Goal: Obtain resource: Obtain resource

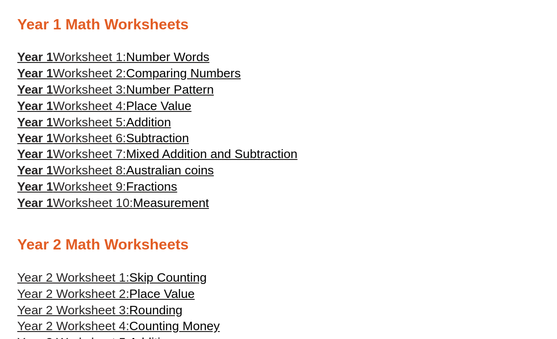
scroll to position [428, 0]
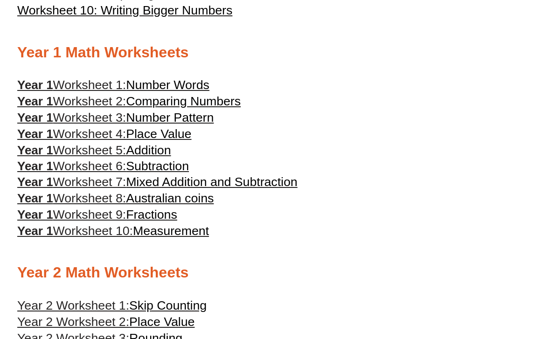
click at [207, 186] on span "Mixed Addition and Subtraction" at bounding box center [212, 182] width 172 height 14
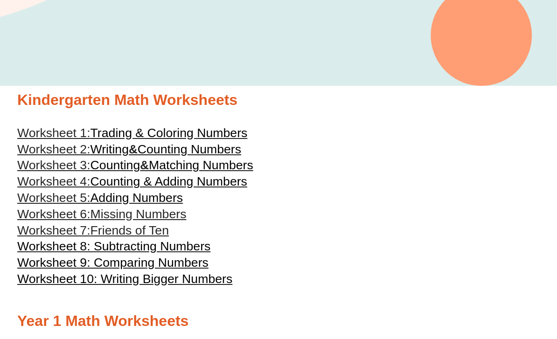
scroll to position [160, 0]
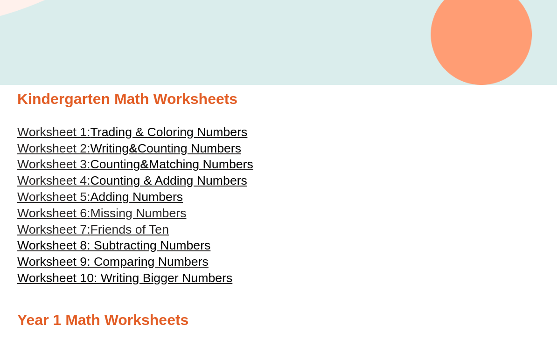
click at [185, 245] on span "Worksheet 8: Subtracting Numbers" at bounding box center [113, 246] width 193 height 14
click at [204, 285] on span "Worksheet 10: Writing Bigger Numbers" at bounding box center [124, 278] width 215 height 14
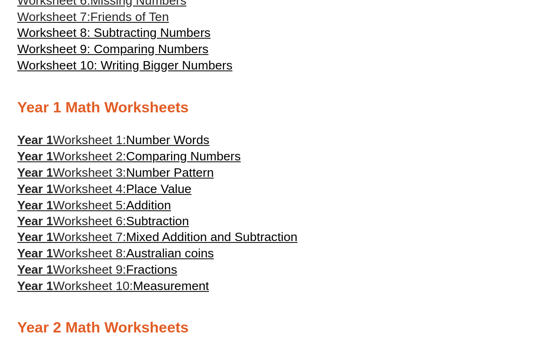
scroll to position [379, 0]
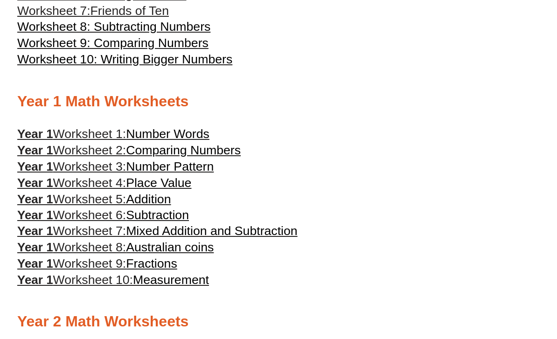
click at [220, 155] on span "Comparing Numbers" at bounding box center [183, 151] width 115 height 14
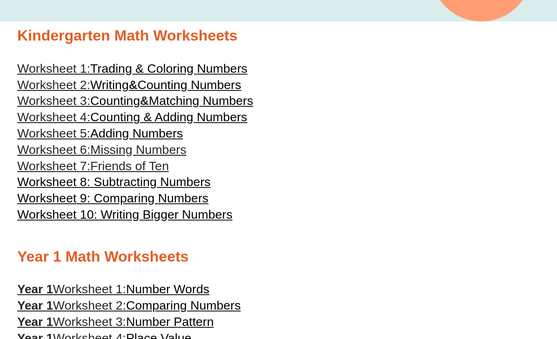
scroll to position [223, 0]
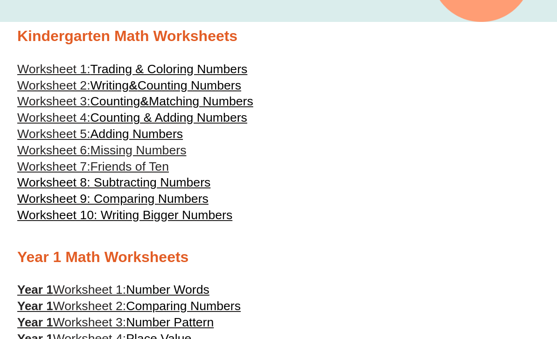
click at [161, 133] on span "Adding Numbers" at bounding box center [137, 134] width 93 height 14
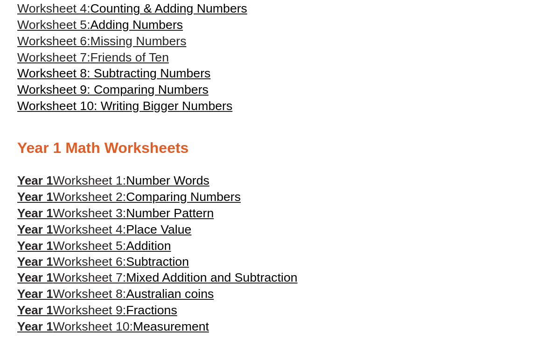
scroll to position [335, 0]
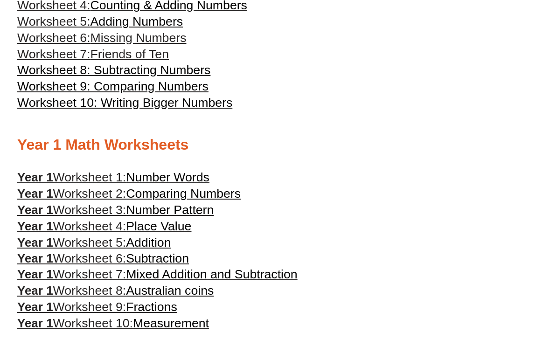
click at [228, 274] on span "Mixed Addition and Subtraction" at bounding box center [212, 275] width 172 height 14
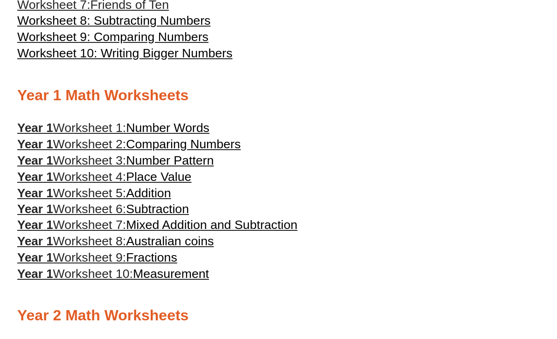
scroll to position [387, 0]
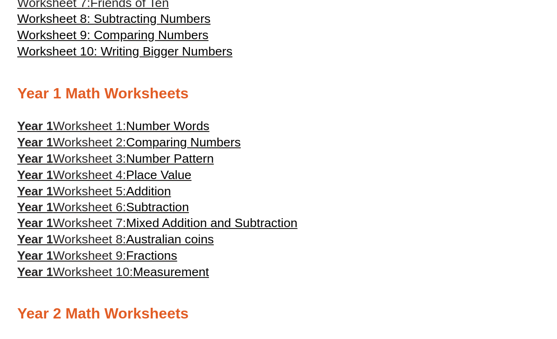
click at [174, 261] on span "Fractions" at bounding box center [151, 256] width 51 height 14
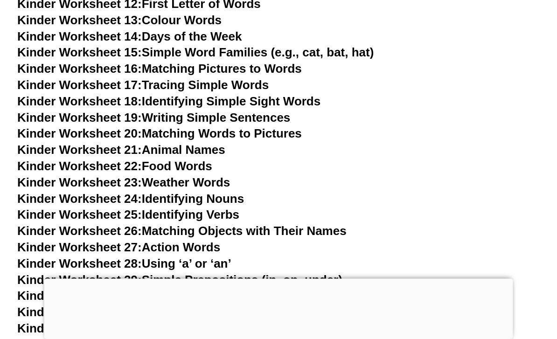
scroll to position [542, 0]
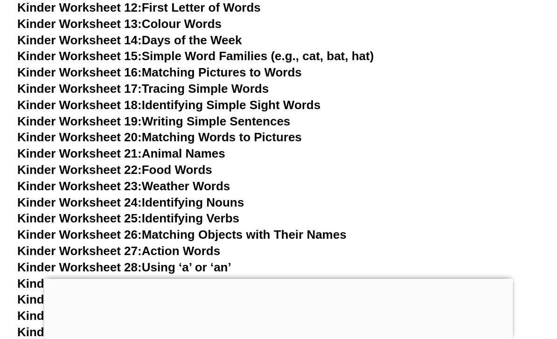
click at [267, 135] on link "Kinder Worksheet 20: Matching Words to Pictures" at bounding box center [159, 137] width 285 height 14
